Goal: Obtain resource: Download file/media

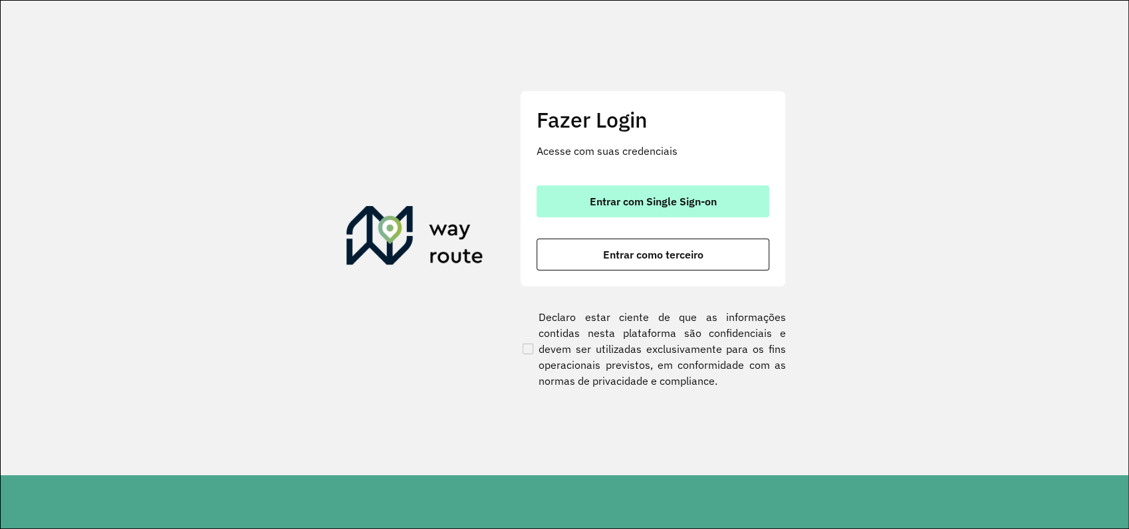
click at [645, 202] on span "Entrar com Single Sign-on" at bounding box center [653, 201] width 127 height 11
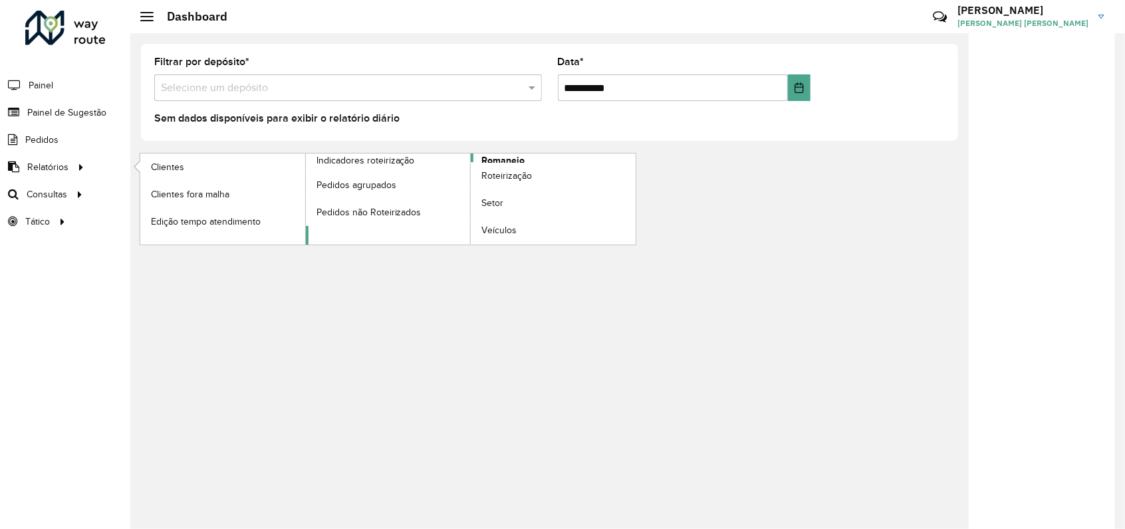
click at [515, 158] on span "Romaneio" at bounding box center [502, 161] width 43 height 14
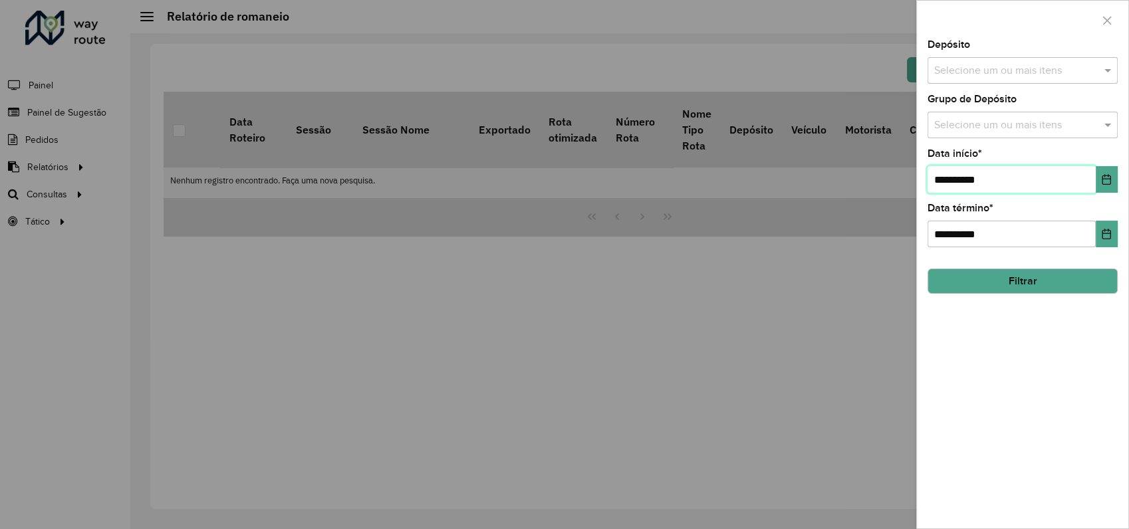
click at [1032, 181] on input "**********" at bounding box center [1011, 179] width 168 height 27
click at [1104, 177] on icon "Choose Date" at bounding box center [1106, 179] width 11 height 11
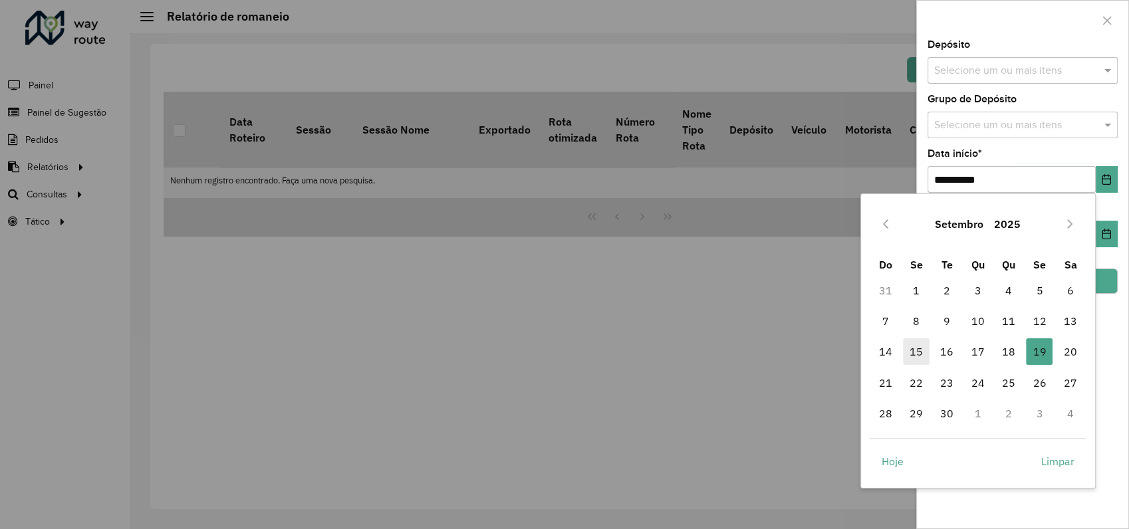
click at [915, 352] on span "15" at bounding box center [916, 351] width 27 height 27
type input "**********"
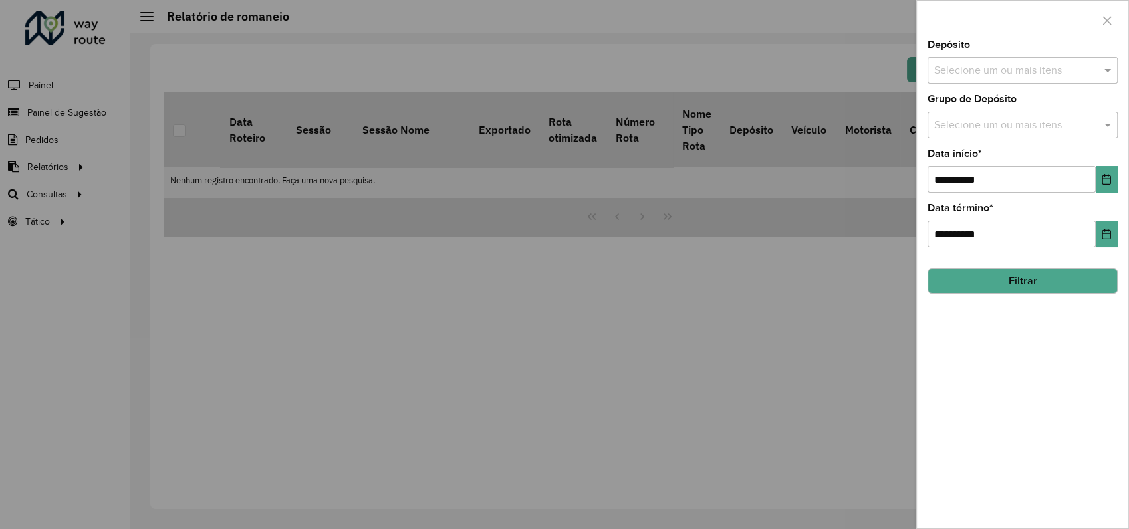
click at [1042, 69] on input "text" at bounding box center [1016, 71] width 170 height 16
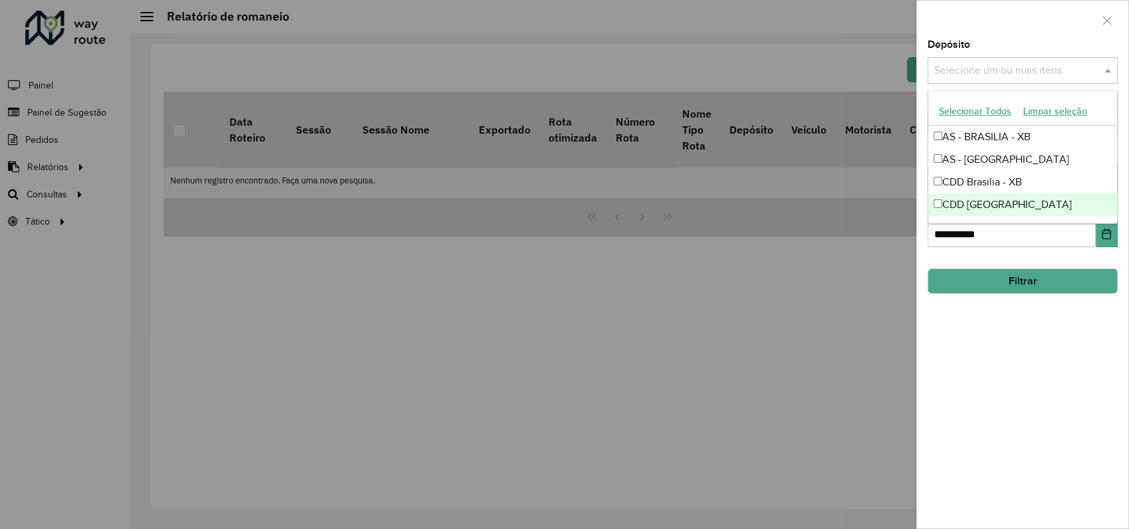
click at [1000, 207] on div "CDD Rondonópolis" at bounding box center [1022, 204] width 189 height 23
click at [1009, 282] on button "Filtrar" at bounding box center [1022, 281] width 190 height 25
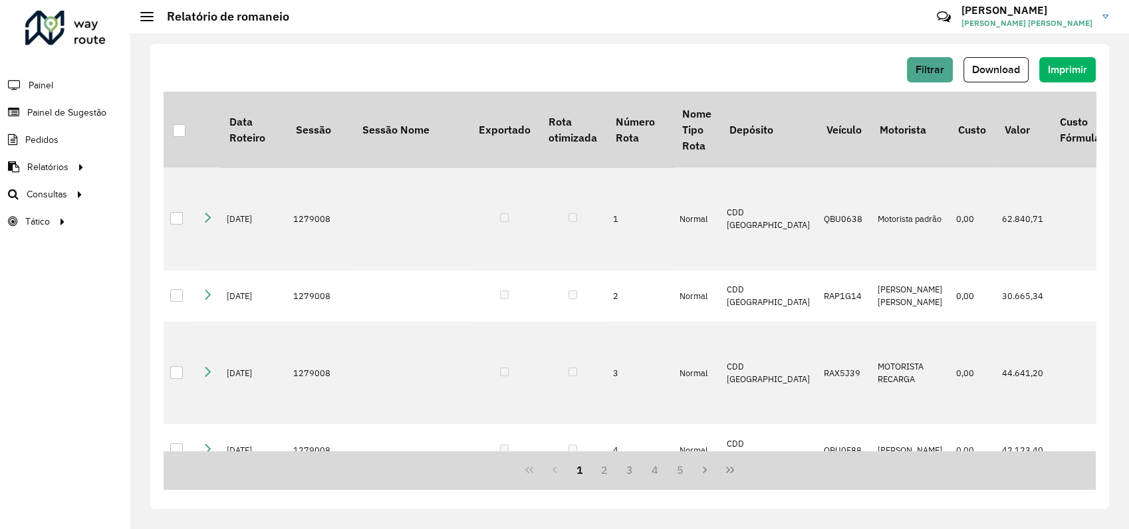
click at [179, 130] on div at bounding box center [179, 130] width 13 height 13
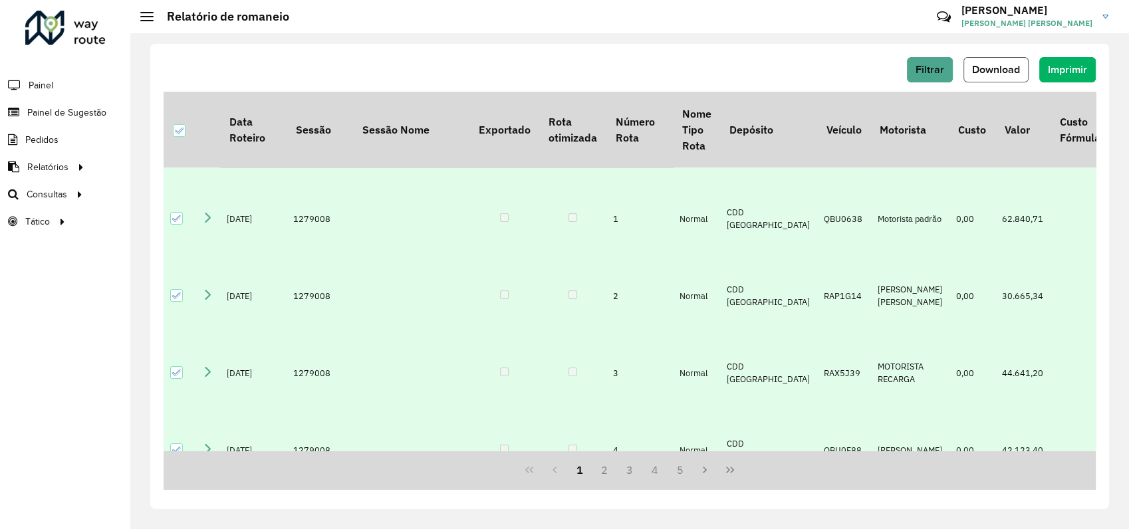
click at [992, 68] on span "Download" at bounding box center [996, 69] width 48 height 11
click at [522, 70] on div "Filtrar Download Imprimir" at bounding box center [630, 69] width 932 height 25
